Goal: Check status

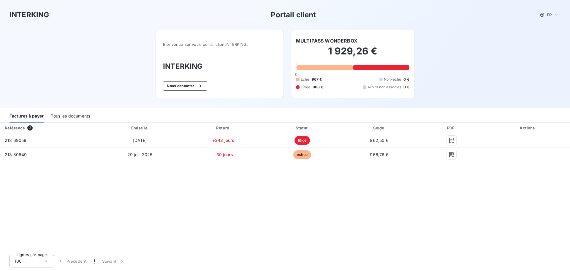
click at [63, 115] on div "Tous les documents" at bounding box center [71, 116] width 40 height 12
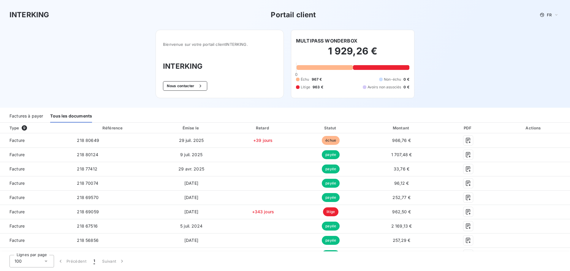
click at [36, 114] on div "Factures à payer" at bounding box center [27, 116] width 34 height 12
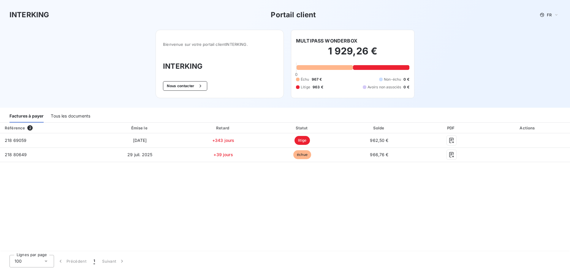
click at [120, 77] on div "INTERKING Portail client FR Bienvenue sur votre portail client INTERKING . INTE…" at bounding box center [285, 54] width 570 height 108
click at [81, 118] on div "Tous les documents" at bounding box center [71, 116] width 40 height 12
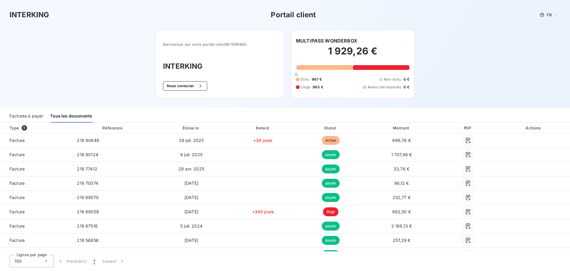
click at [32, 116] on div "Factures à payer" at bounding box center [27, 116] width 34 height 12
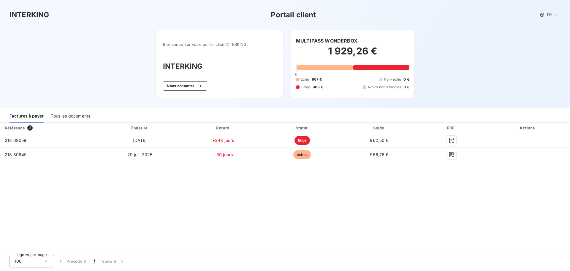
click at [78, 115] on div "Tous les documents" at bounding box center [71, 116] width 40 height 12
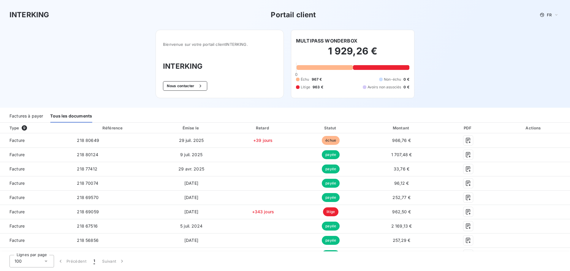
click at [25, 116] on div "Factures à payer" at bounding box center [27, 116] width 34 height 12
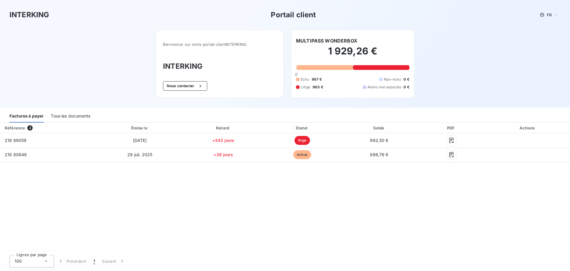
click at [82, 116] on div "Tous les documents" at bounding box center [71, 116] width 40 height 12
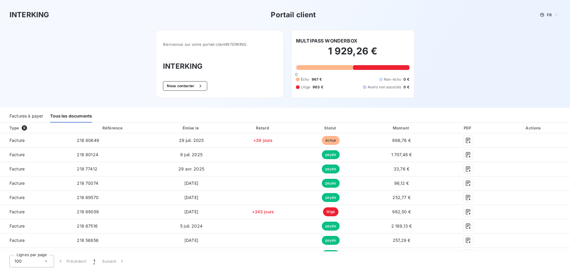
click at [31, 116] on div "Factures à payer" at bounding box center [27, 116] width 34 height 12
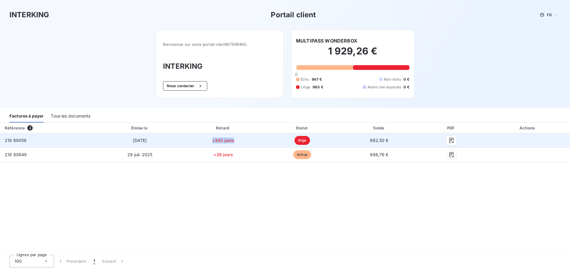
drag, startPoint x: 212, startPoint y: 140, endPoint x: 239, endPoint y: 139, distance: 26.4
click at [239, 139] on td "+343 jours" at bounding box center [224, 140] width 80 height 14
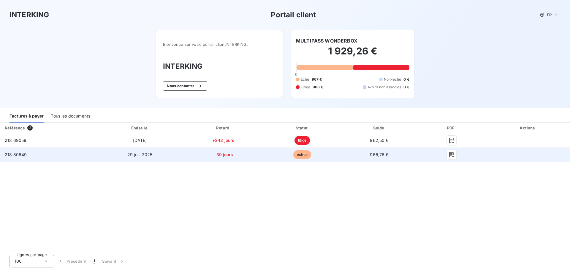
drag, startPoint x: 239, startPoint y: 164, endPoint x: 231, endPoint y: 154, distance: 12.7
click at [239, 163] on div "Référence 2 Émise le Retard Statut Solde PDF Actions 218 69059 [DATE] +343 jour…" at bounding box center [285, 186] width 570 height 129
drag, startPoint x: 233, startPoint y: 156, endPoint x: 219, endPoint y: 169, distance: 18.9
click at [212, 155] on td "+39 jours" at bounding box center [224, 154] width 80 height 14
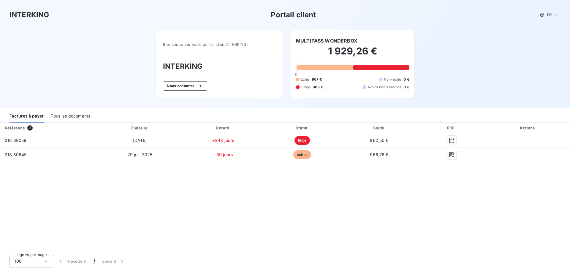
click at [220, 172] on div "Référence 2 Émise le Retard Statut Solde PDF Actions 218 69059 [DATE] +343 jour…" at bounding box center [285, 186] width 570 height 129
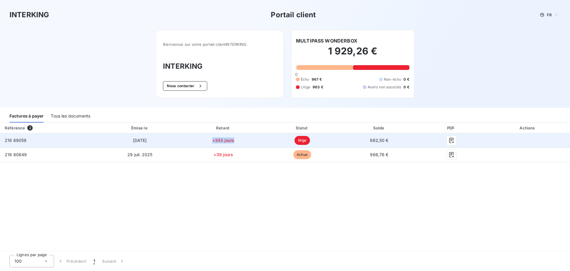
drag, startPoint x: 213, startPoint y: 140, endPoint x: 236, endPoint y: 142, distance: 22.7
click at [236, 142] on td "+343 jours" at bounding box center [224, 140] width 80 height 14
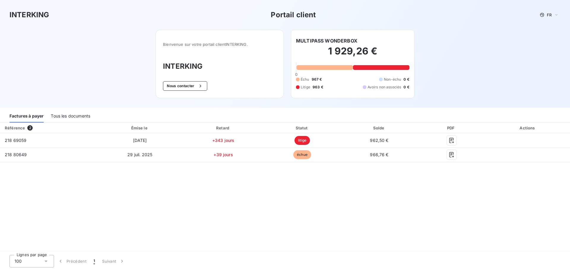
drag, startPoint x: 231, startPoint y: 186, endPoint x: 57, endPoint y: 114, distance: 188.2
click at [230, 185] on div "Référence 2 Émise le Retard Statut Solde PDF Actions 218 69059 [DATE] +343 jour…" at bounding box center [285, 186] width 570 height 129
click at [73, 67] on div "INTERKING Portail client FR Bienvenue sur votre portail client INTERKING . INTE…" at bounding box center [285, 54] width 570 height 108
click at [50, 38] on div "INTERKING Portail client FR Bienvenue sur votre portail client INTERKING . INTE…" at bounding box center [285, 54] width 570 height 108
click at [75, 121] on div "Tous les documents" at bounding box center [71, 116] width 40 height 12
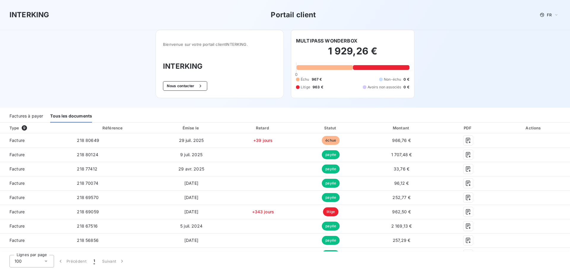
scroll to position [10, 0]
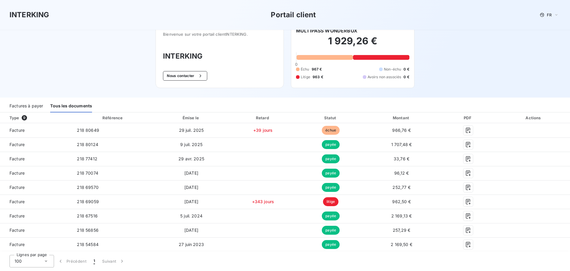
click at [126, 99] on div "Factures à payer Tous les documents" at bounding box center [285, 104] width 570 height 15
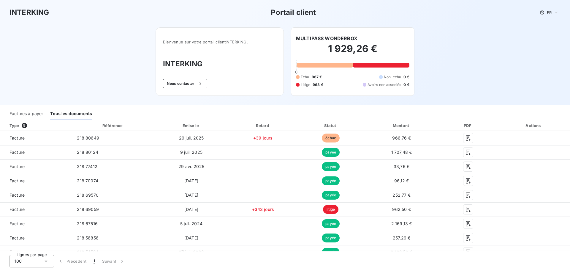
scroll to position [0, 0]
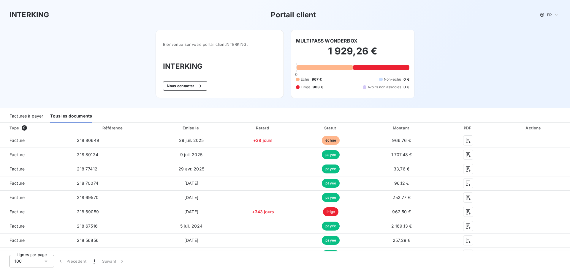
click at [35, 114] on div "Factures à payer" at bounding box center [27, 116] width 34 height 12
